Goal: Task Accomplishment & Management: Manage account settings

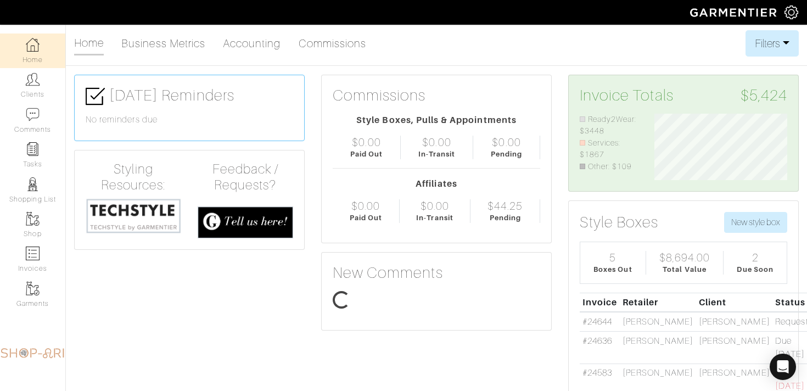
scroll to position [4, 0]
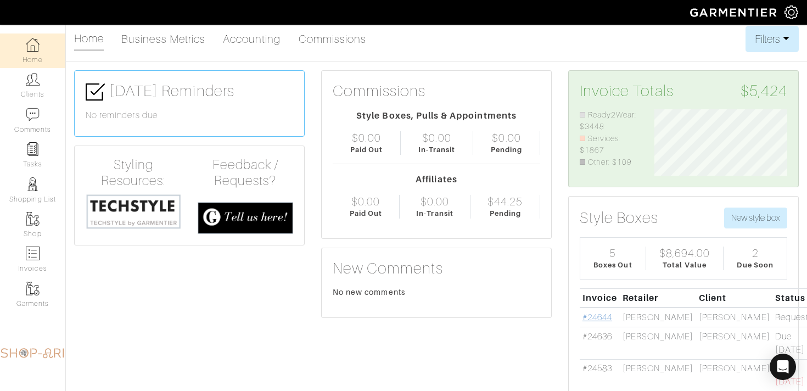
click at [598, 317] on link "#24644" at bounding box center [597, 317] width 30 height 10
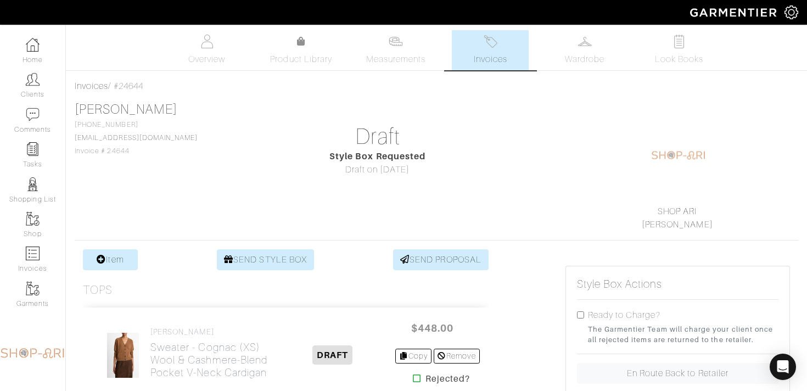
click at [267, 256] on link "SEND STYLE BOX" at bounding box center [265, 259] width 97 height 21
click at [38, 84] on img at bounding box center [33, 79] width 14 height 14
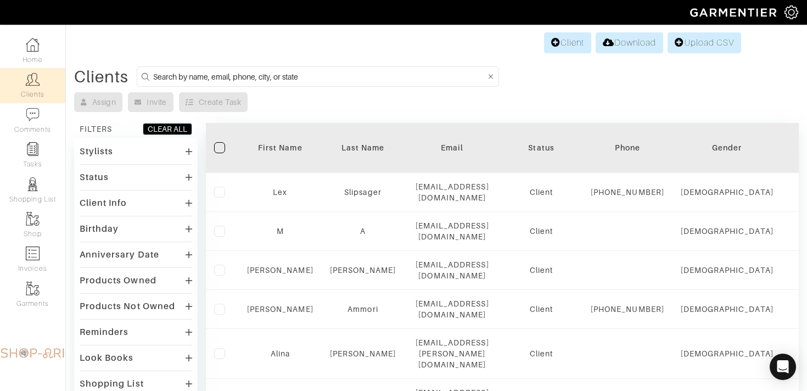
click at [159, 76] on input at bounding box center [319, 77] width 333 height 14
type input "alicia"
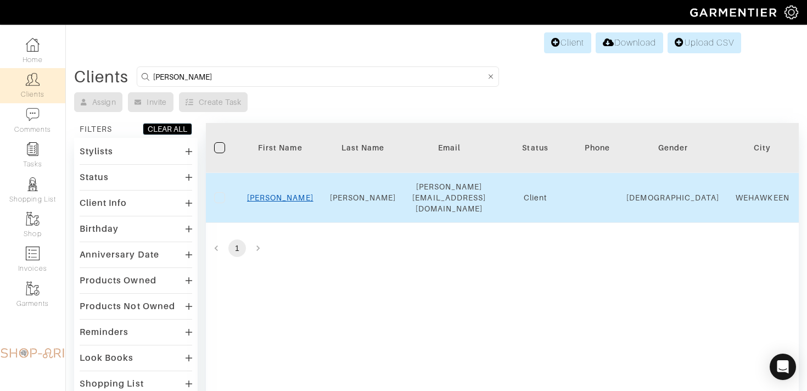
click at [282, 193] on link "Alicia" at bounding box center [280, 197] width 66 height 9
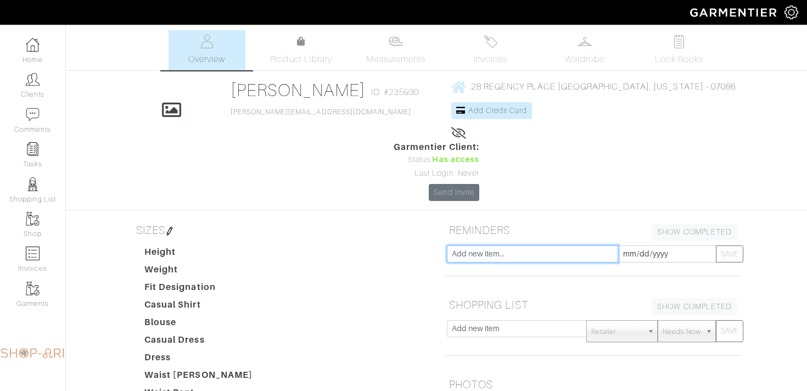
click at [483, 245] on input "text" at bounding box center [532, 253] width 171 height 17
type input "CHECK IN"
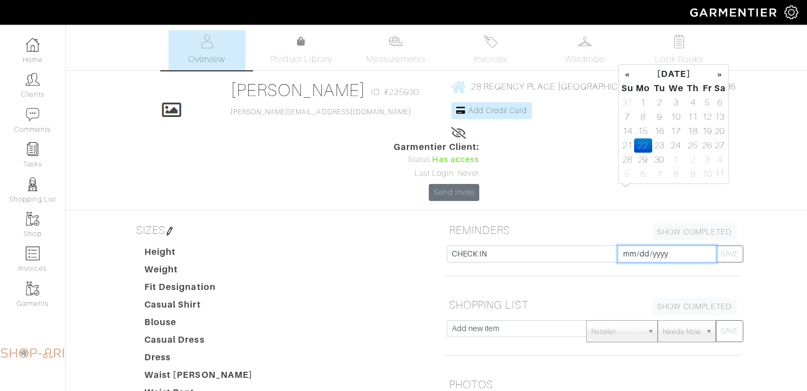
click at [665, 245] on input "[DATE]" at bounding box center [666, 253] width 99 height 17
click at [718, 69] on th "»" at bounding box center [719, 74] width 13 height 14
click at [640, 119] on td "6" at bounding box center [643, 117] width 18 height 14
type input "2025-10-06"
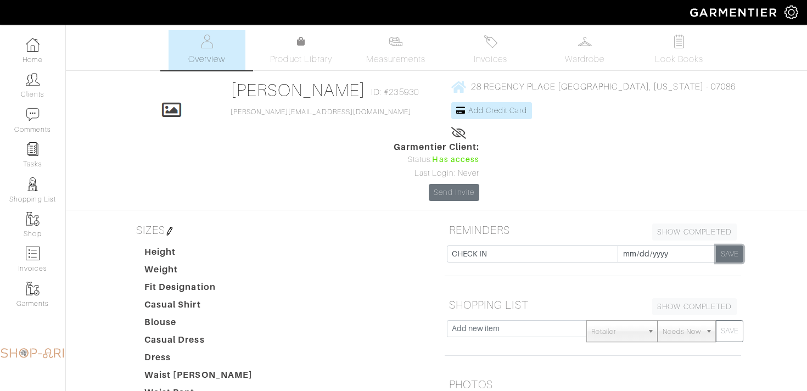
click at [739, 245] on button "SAVE" at bounding box center [729, 253] width 27 height 17
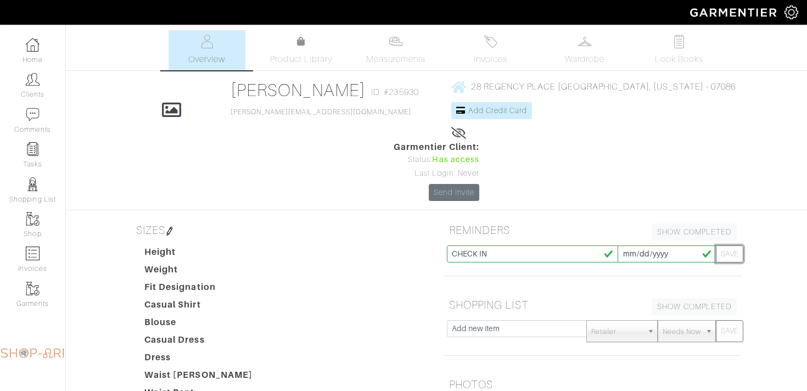
type input "[DATE]"
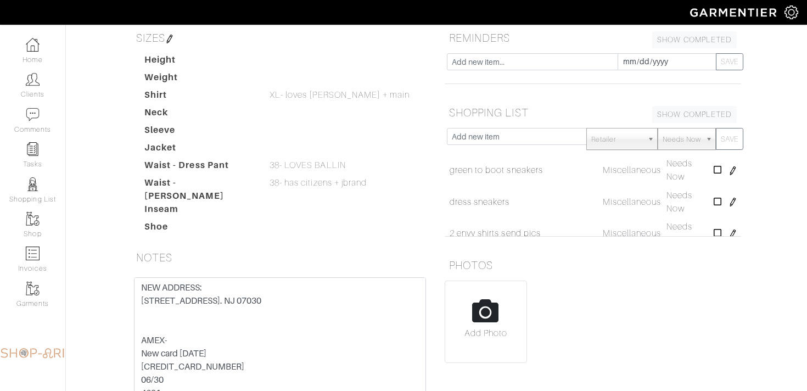
scroll to position [133, 0]
